Goal: Task Accomplishment & Management: Complete application form

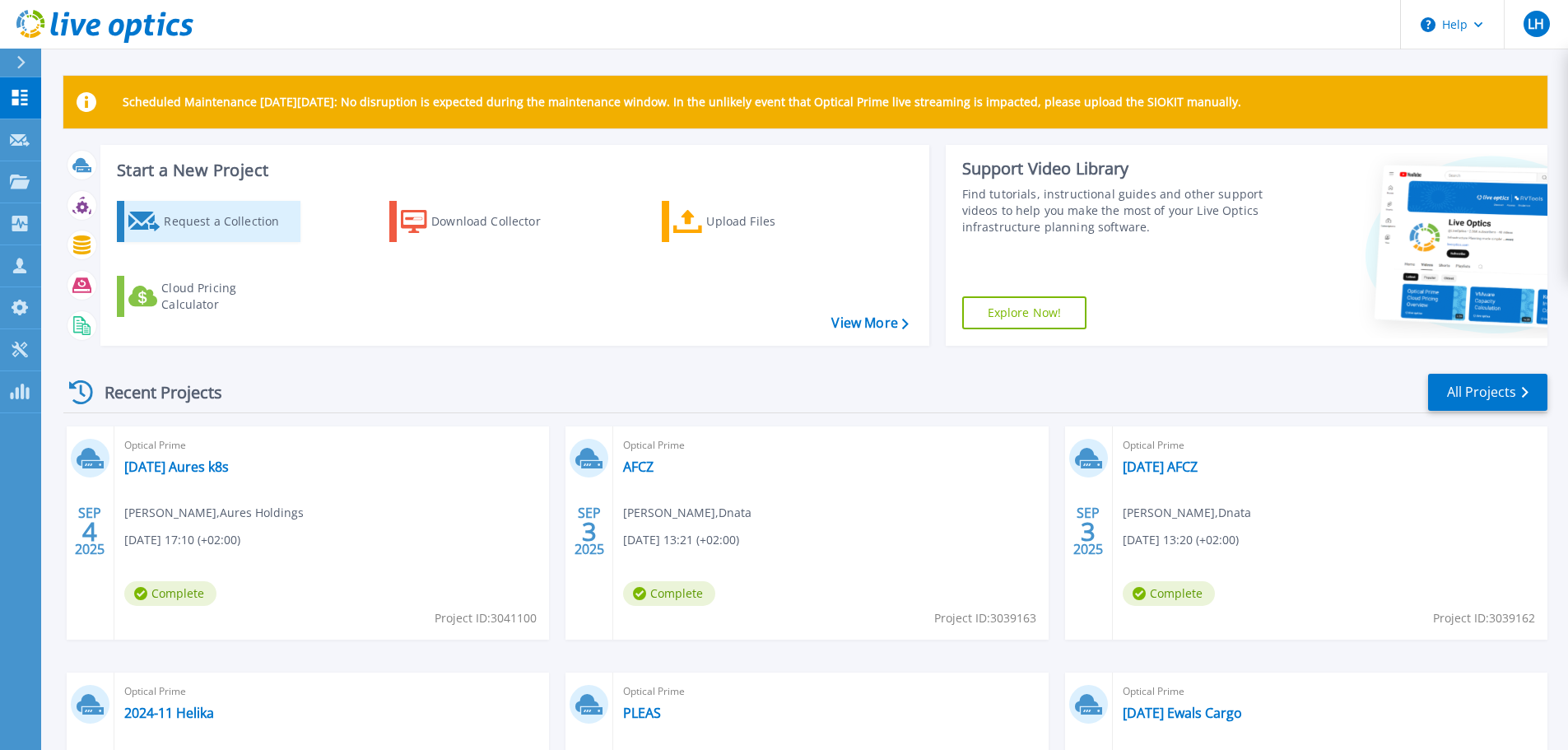
click at [234, 224] on div "Request a Collection" at bounding box center [229, 221] width 132 height 33
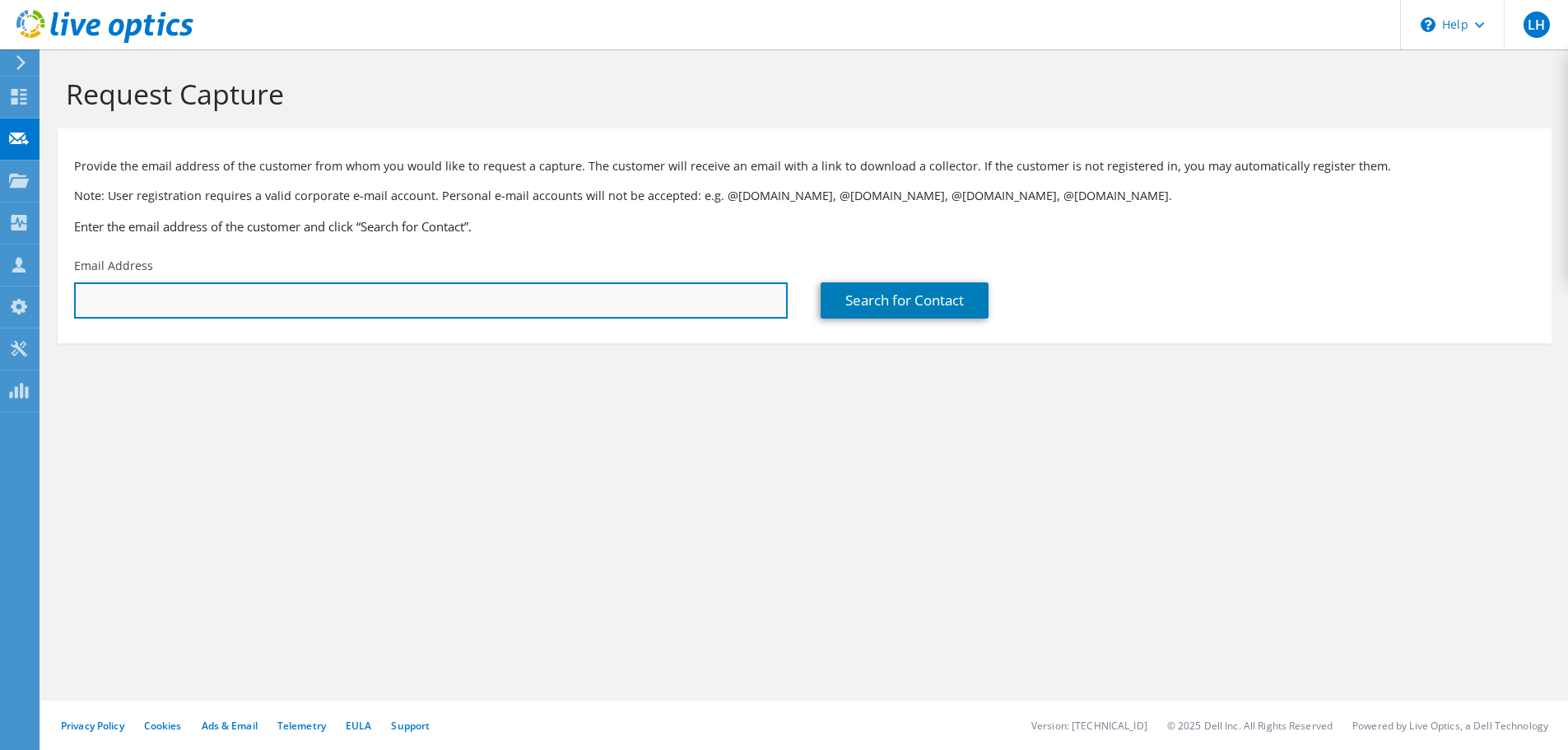
click at [251, 299] on input "text" at bounding box center [430, 299] width 713 height 36
type input "rastislav.lysak@veolia.com"
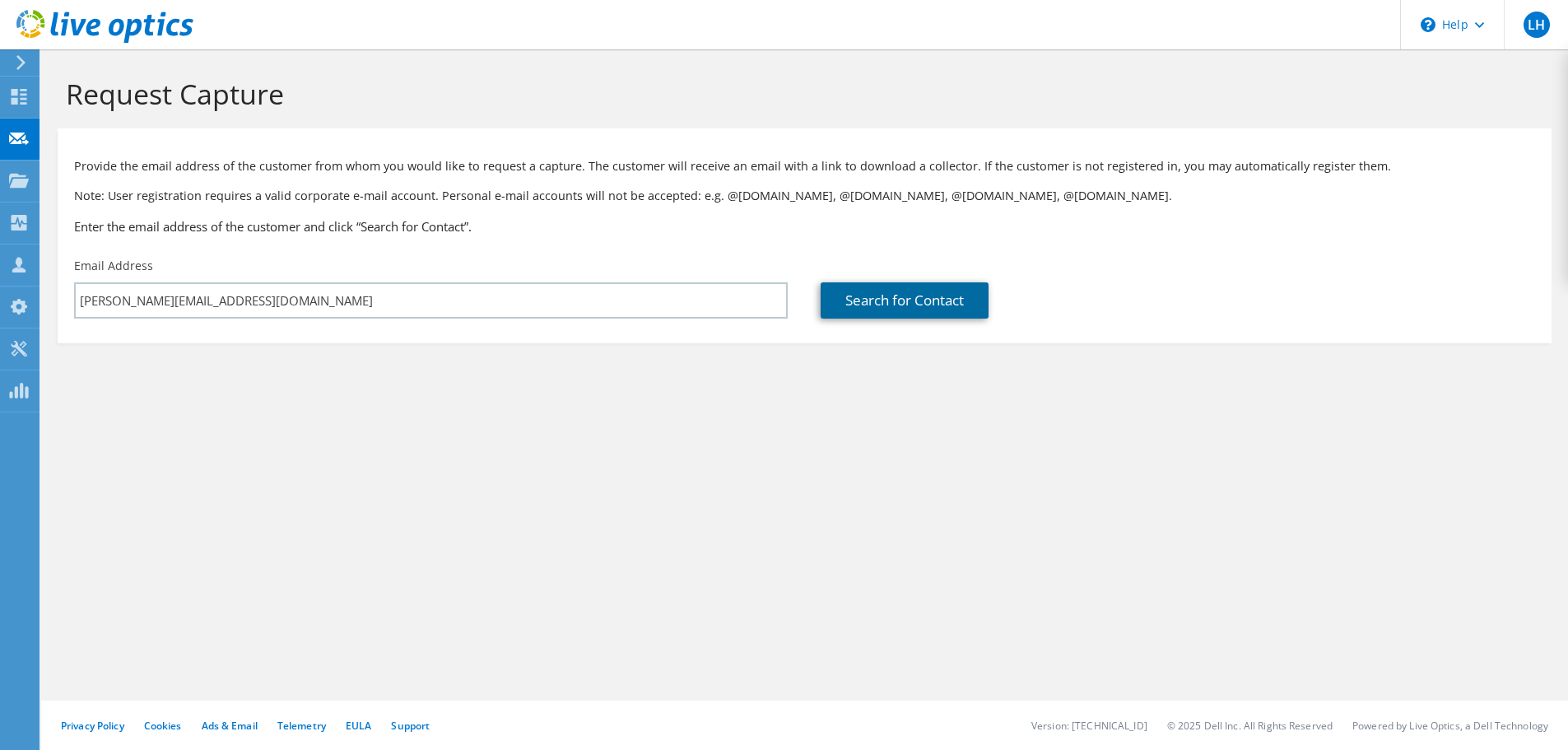
click at [897, 301] on link "Search for Contact" at bounding box center [905, 299] width 168 height 36
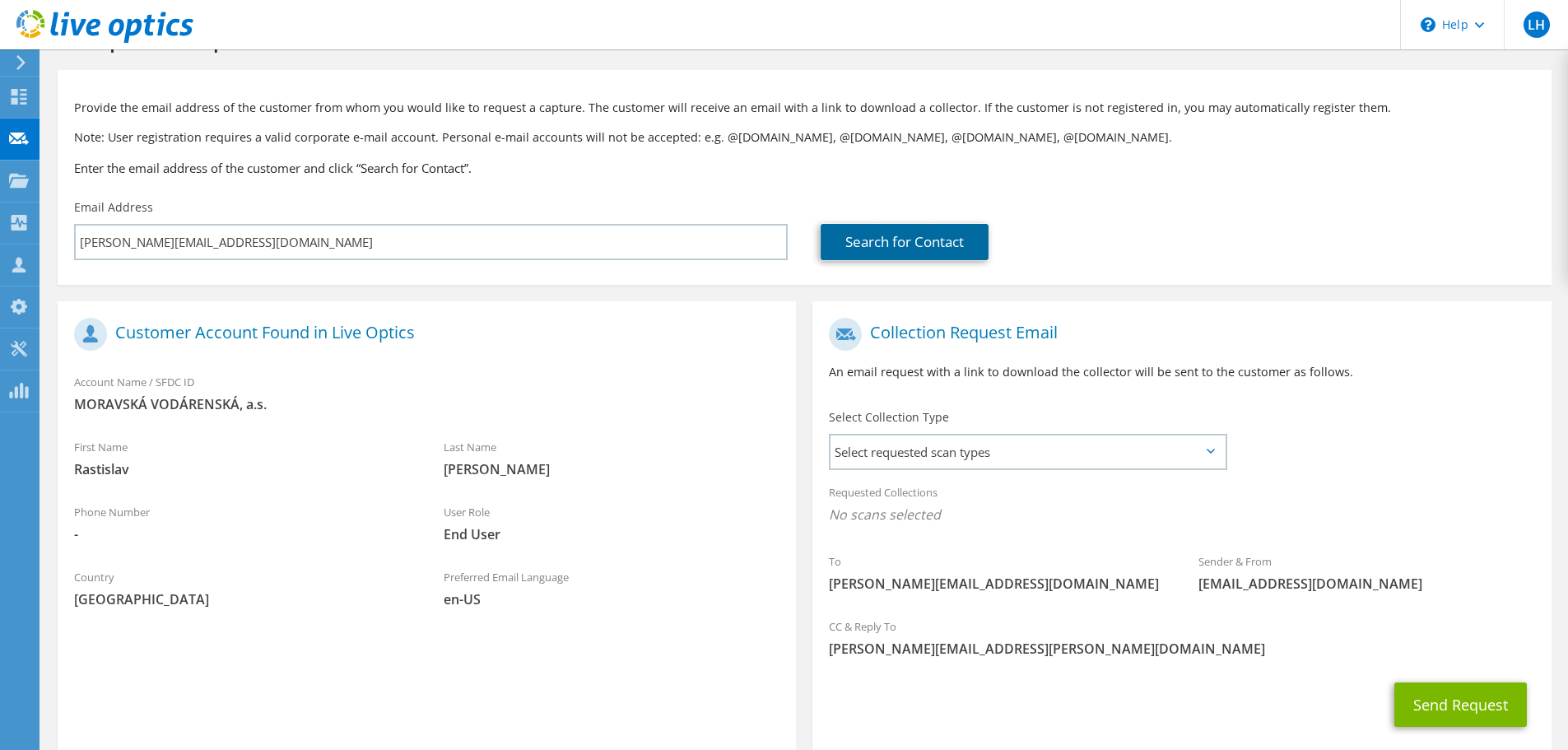
scroll to position [150, 0]
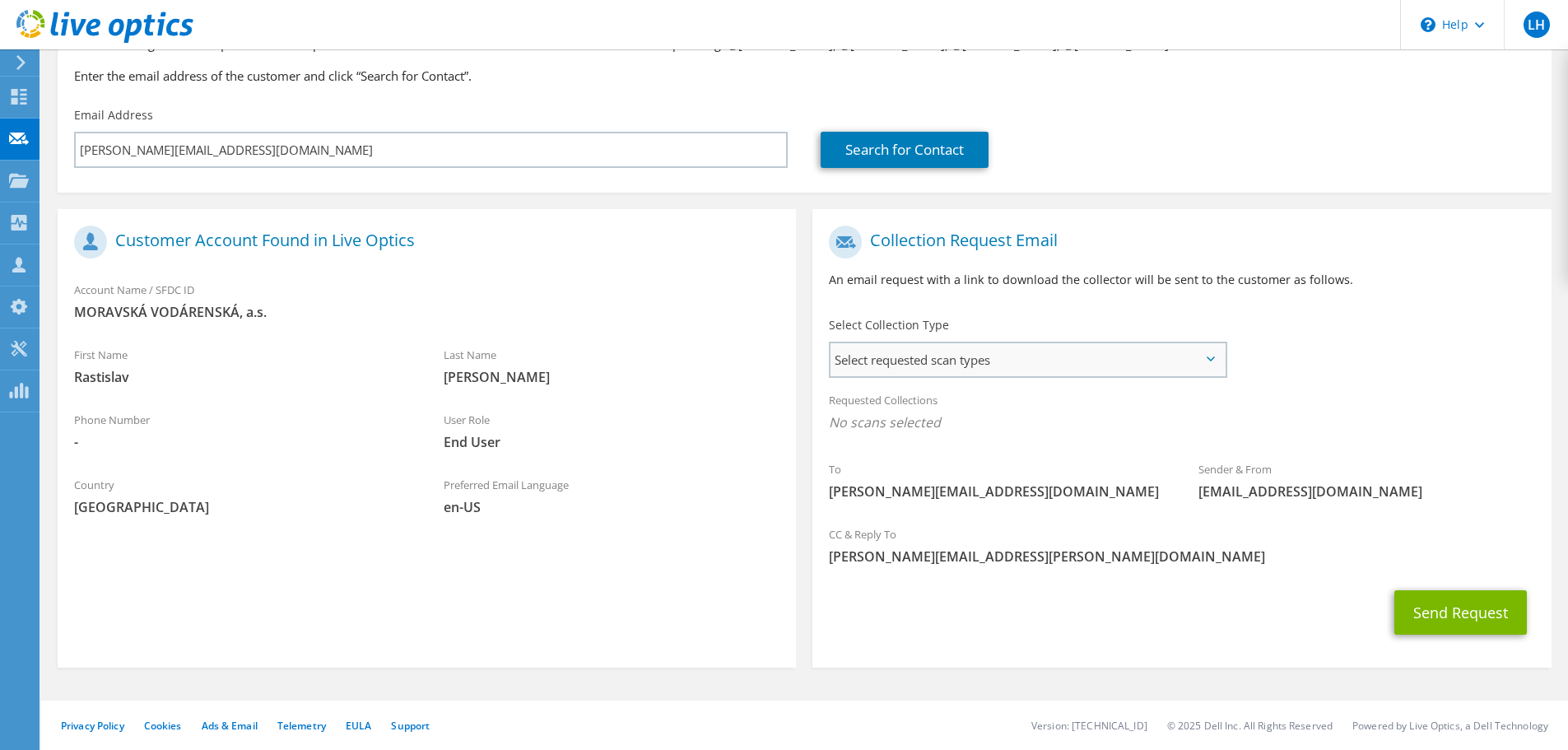
click at [982, 363] on span "Select requested scan types" at bounding box center [1027, 359] width 394 height 33
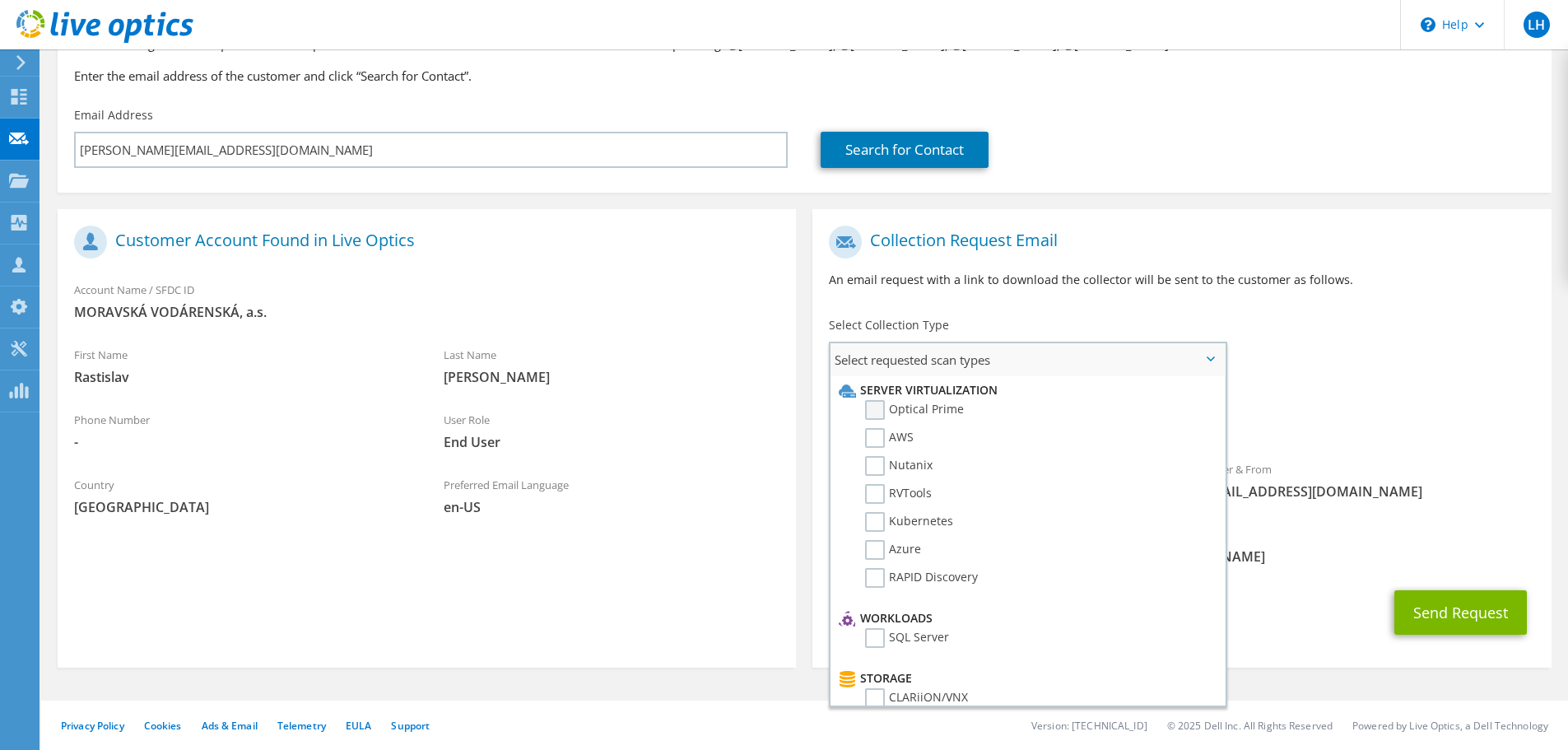
click at [873, 406] on label "Optical Prime" at bounding box center [914, 409] width 99 height 19
click at [0, 0] on input "Optical Prime" at bounding box center [0, 0] width 0 height 0
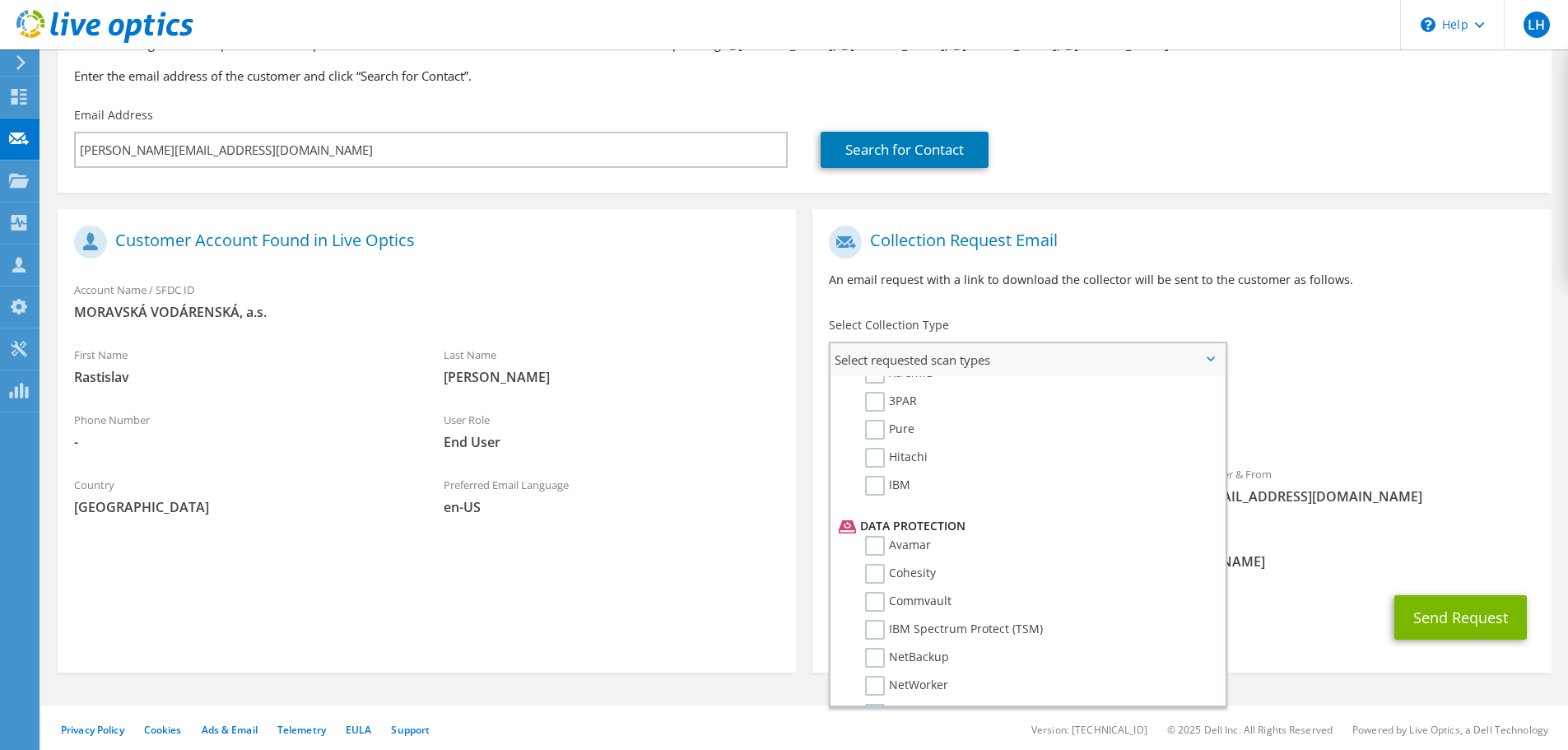
scroll to position [659, 0]
click at [872, 631] on label "Veeam" at bounding box center [895, 630] width 61 height 19
click at [0, 0] on input "Veeam" at bounding box center [0, 0] width 0 height 0
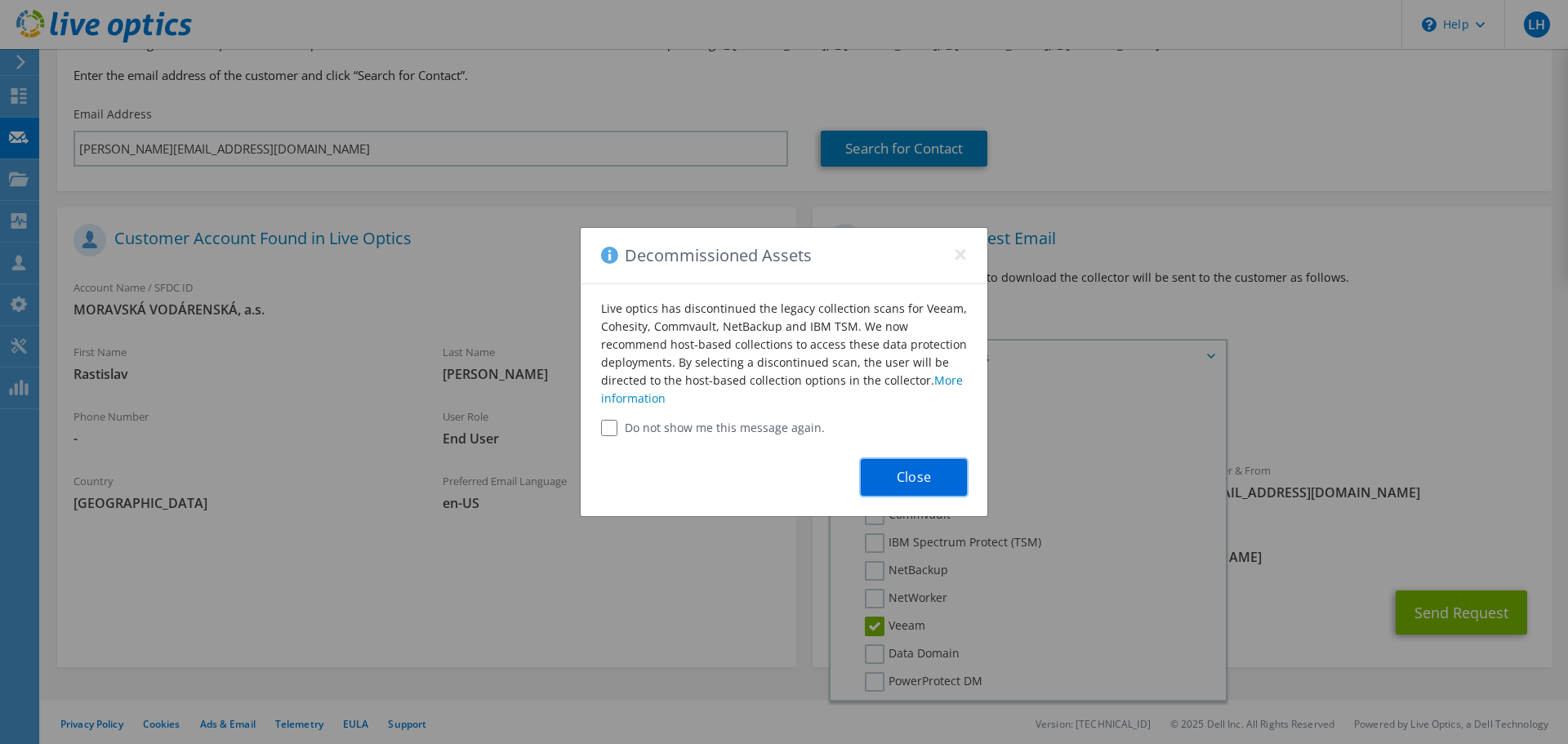
click at [894, 480] on button "Close" at bounding box center [913, 477] width 106 height 37
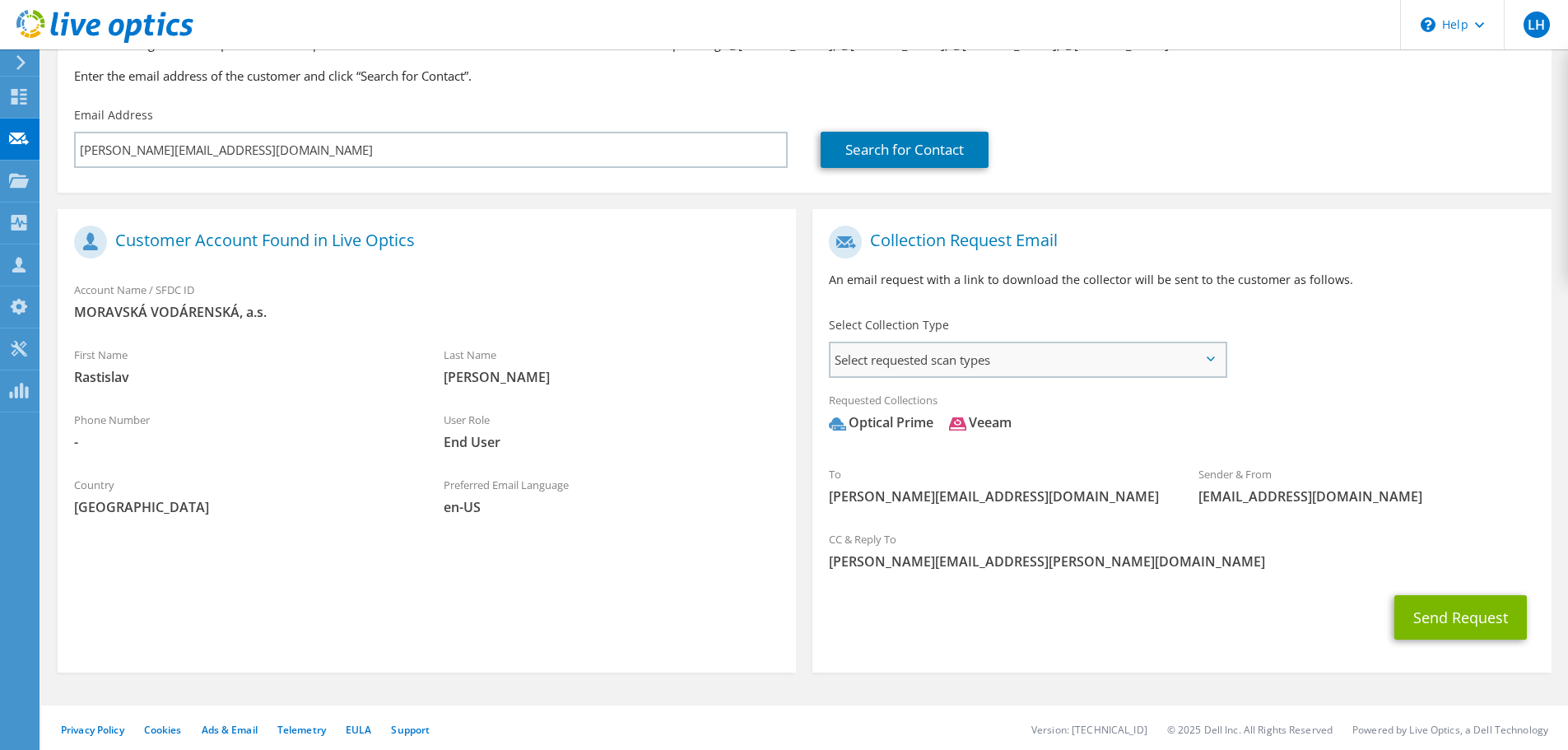
click at [1162, 360] on span "Select requested scan types" at bounding box center [1027, 359] width 394 height 33
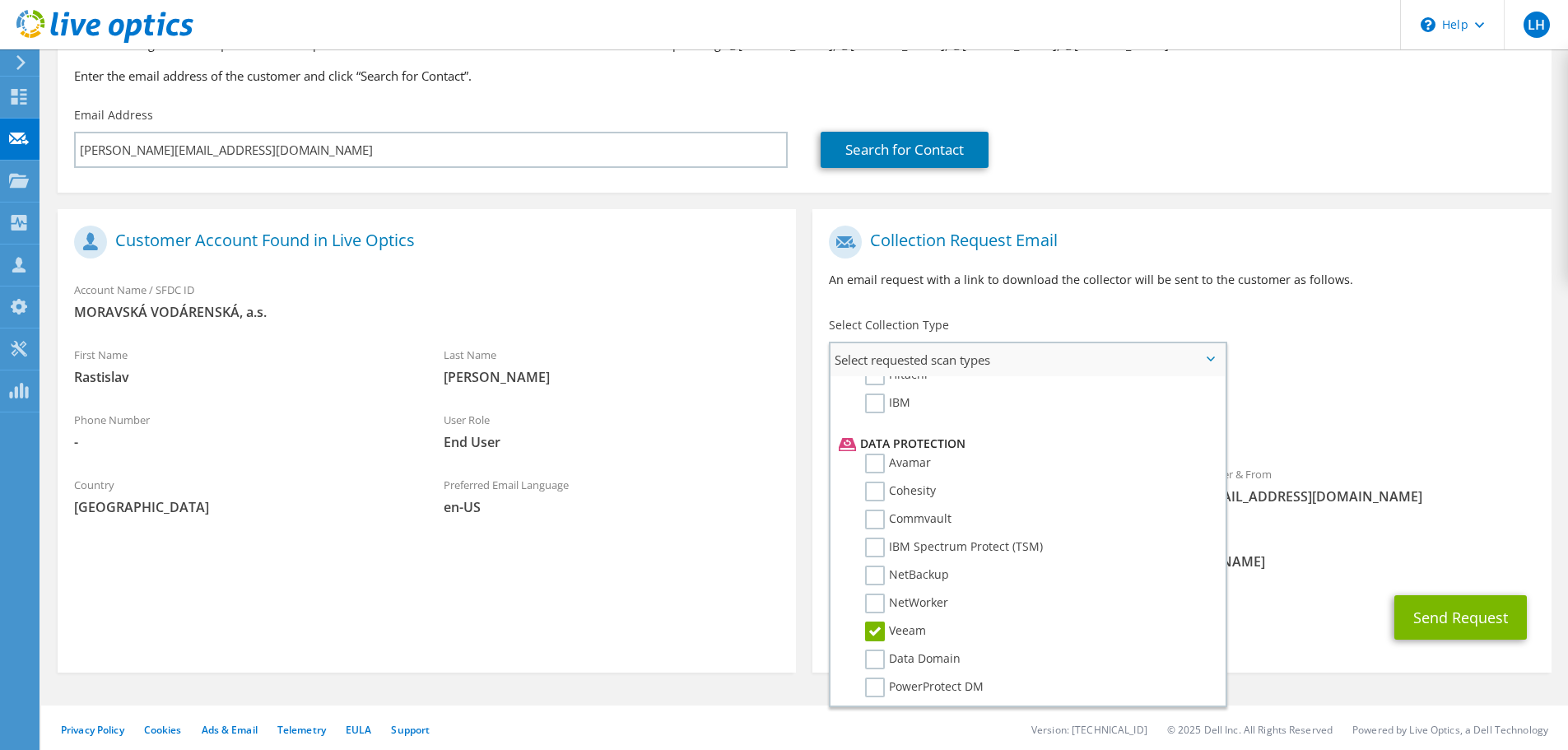
click at [875, 628] on label "Veeam" at bounding box center [895, 630] width 61 height 19
click at [0, 0] on input "Veeam" at bounding box center [0, 0] width 0 height 0
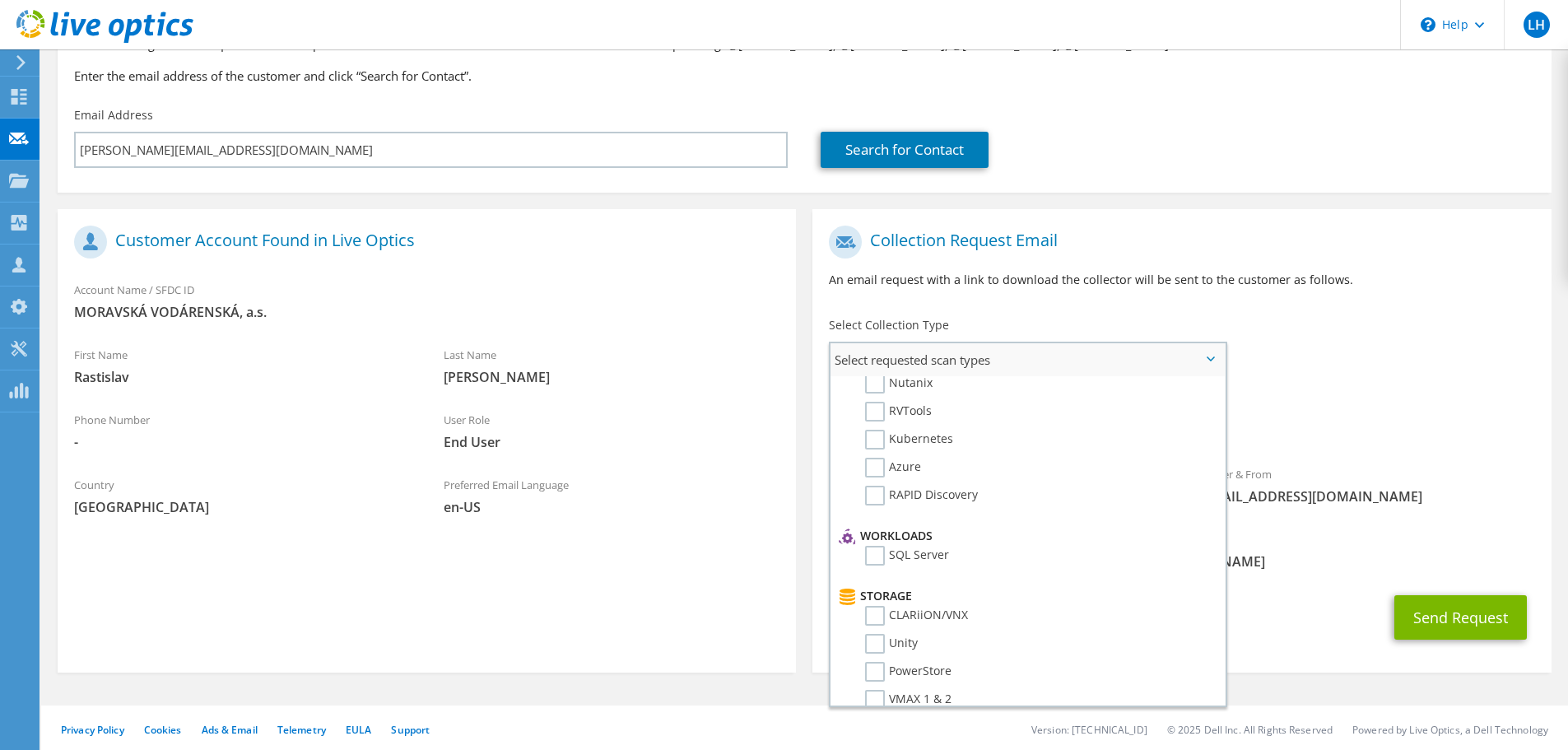
scroll to position [0, 0]
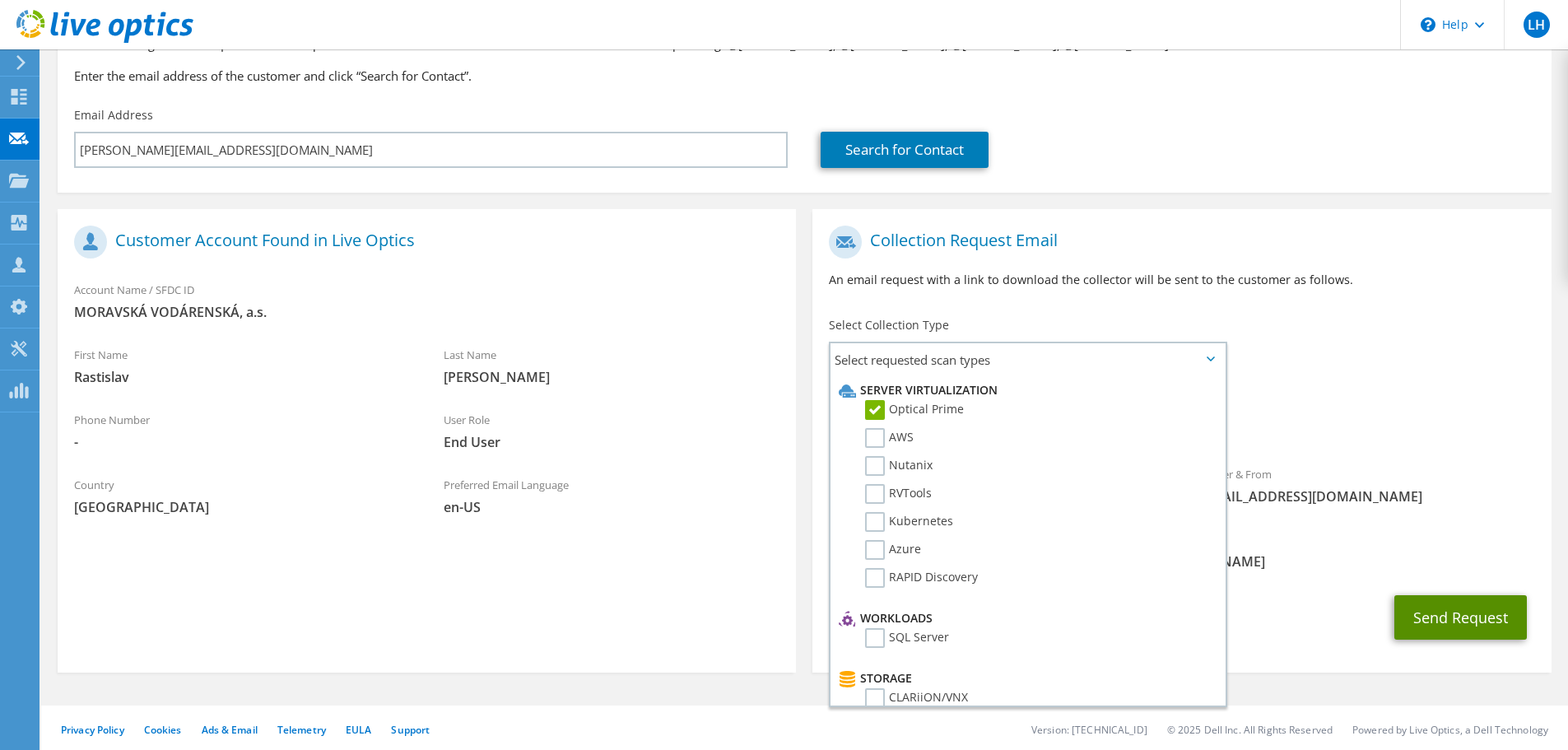
click at [1436, 613] on button "Send Request" at bounding box center [1460, 617] width 133 height 44
